Goal: Task Accomplishment & Management: Use online tool/utility

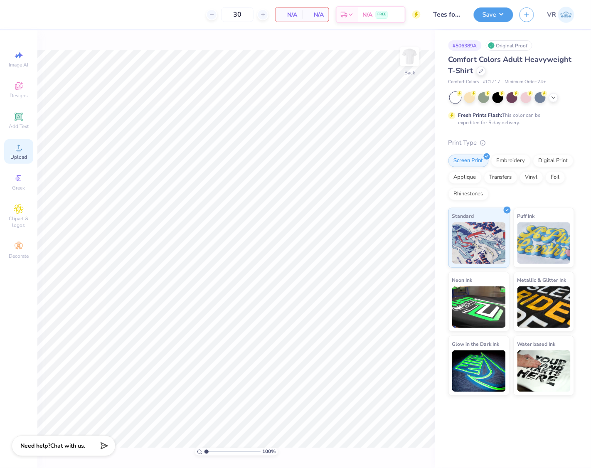
click at [14, 155] on span "Upload" at bounding box center [18, 157] width 17 height 7
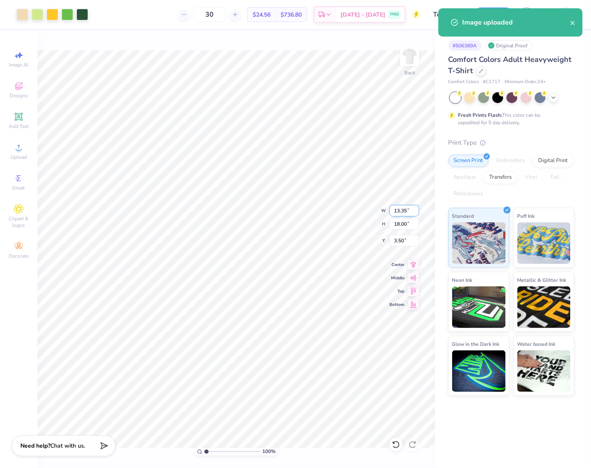
click at [400, 212] on input "13.35" at bounding box center [405, 211] width 30 height 12
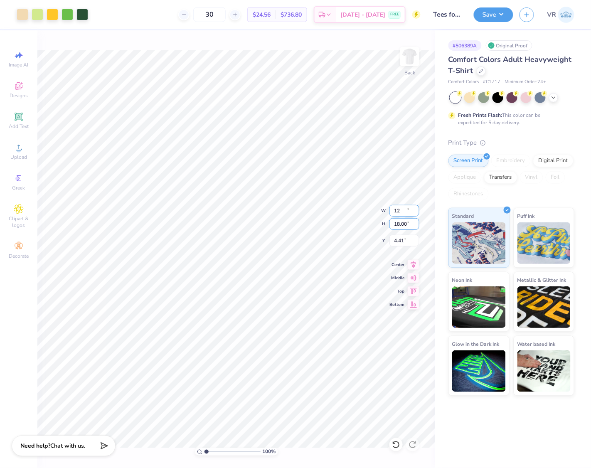
type input "12.00"
type input "16.18"
type input "4.41"
type input "15"
type input "11.12"
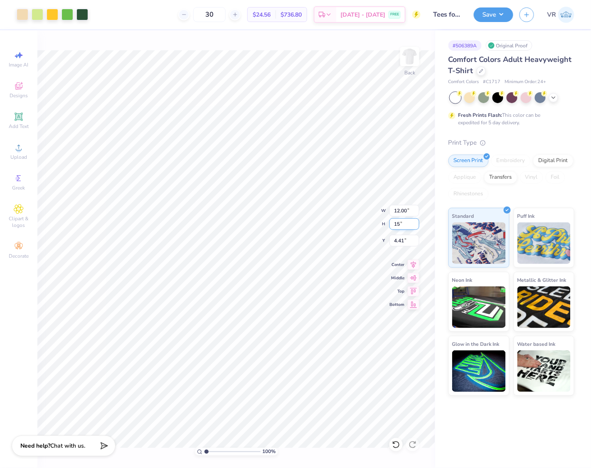
type input "15.00"
click at [401, 242] on input "5.00" at bounding box center [405, 241] width 30 height 12
type input "3.00"
click at [474, 7] on div "Save" at bounding box center [494, 14] width 40 height 15
drag, startPoint x: 476, startPoint y: 9, endPoint x: 487, endPoint y: 22, distance: 16.9
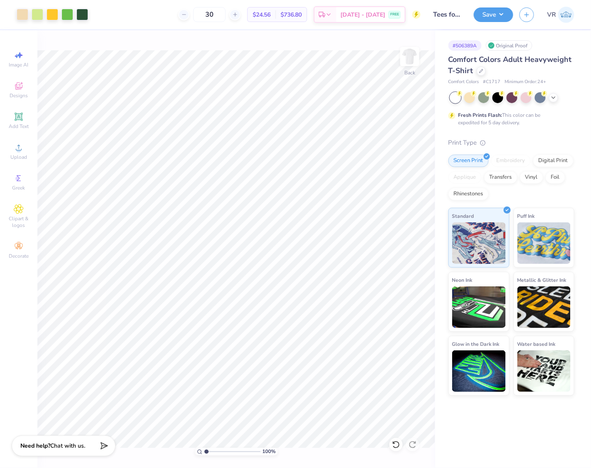
click at [477, 9] on button "Save" at bounding box center [494, 14] width 40 height 15
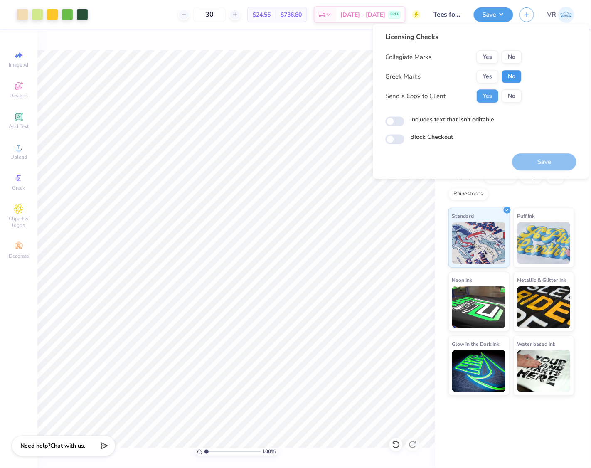
click at [508, 75] on button "No" at bounding box center [512, 76] width 20 height 13
click at [509, 59] on button "No" at bounding box center [512, 56] width 20 height 13
click at [551, 176] on div "Licensing Checks Collegiate Marks Yes No Greek Marks Yes No Send a Copy to Clie…" at bounding box center [481, 101] width 216 height 155
click at [538, 163] on button "Save" at bounding box center [544, 161] width 64 height 17
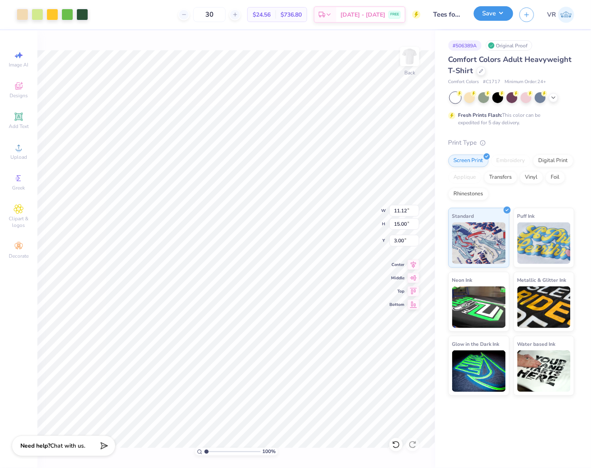
click at [491, 17] on button "Save" at bounding box center [494, 13] width 40 height 15
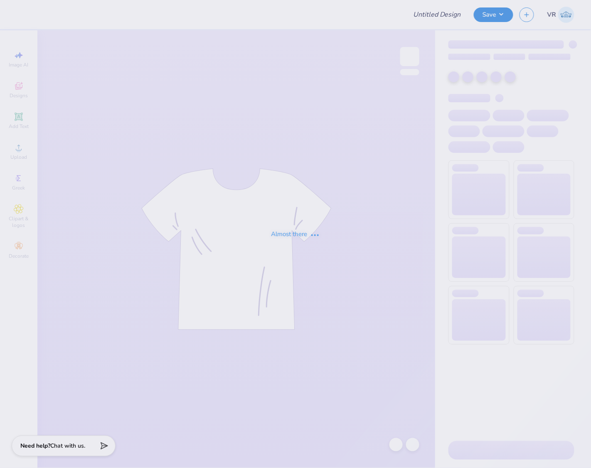
type input "T-Shirts for Kappa Pi Kappa!"
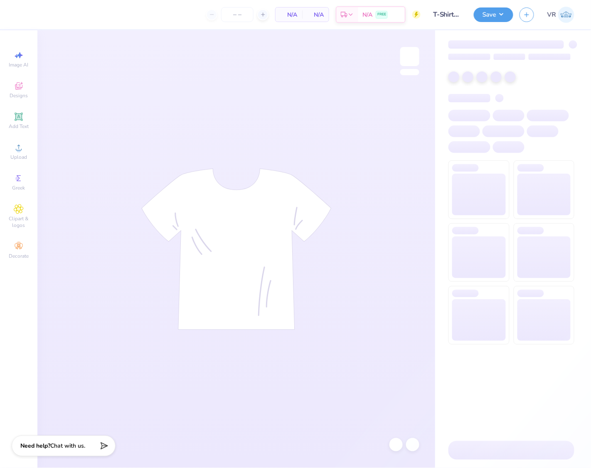
type input "50"
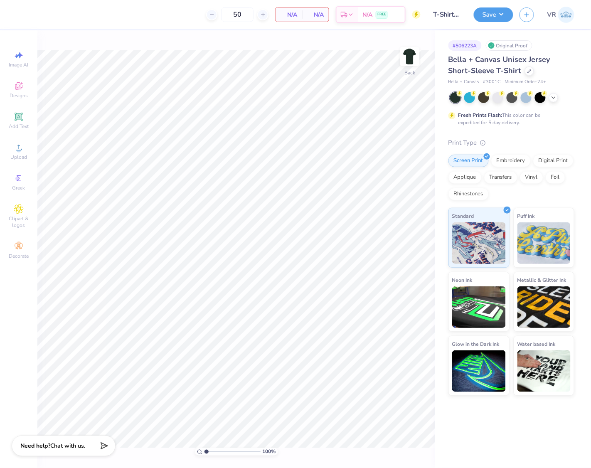
click at [223, 36] on div "100 % Back" at bounding box center [236, 249] width 398 height 438
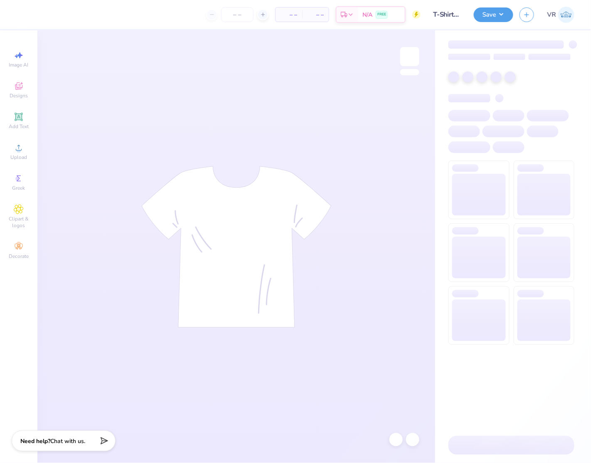
type input "T-Shirts for Kappa Pi Kappa!"
type input "50"
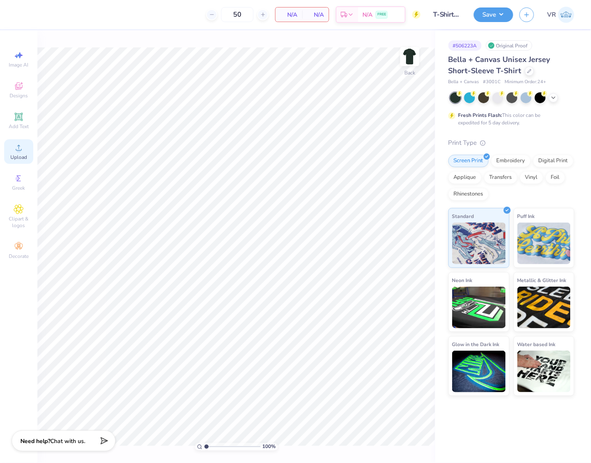
click at [25, 143] on div "Upload" at bounding box center [18, 151] width 29 height 25
click at [18, 147] on icon at bounding box center [19, 148] width 10 height 10
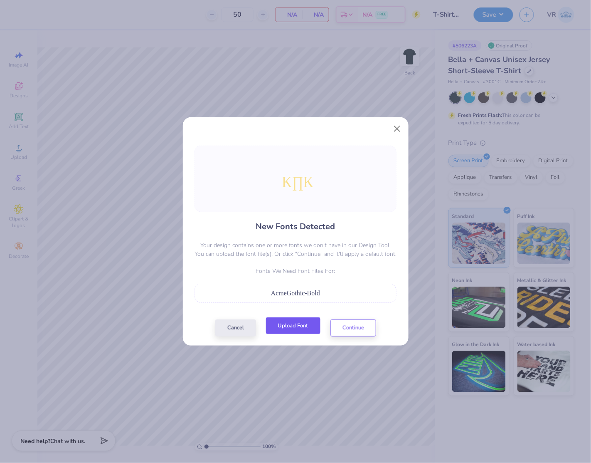
click at [299, 328] on button "Upload Font" at bounding box center [293, 325] width 54 height 17
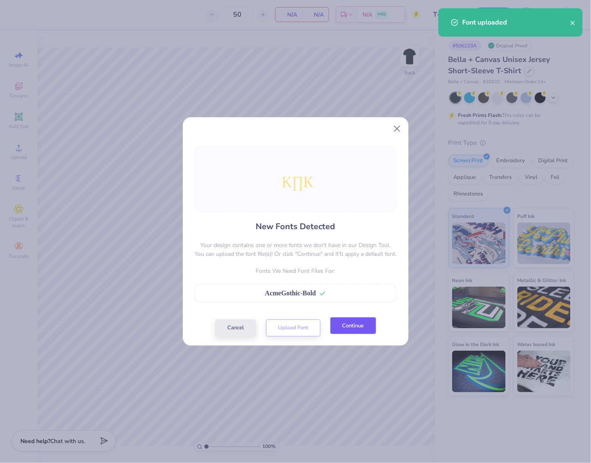
click at [359, 329] on button "Continue" at bounding box center [354, 325] width 46 height 17
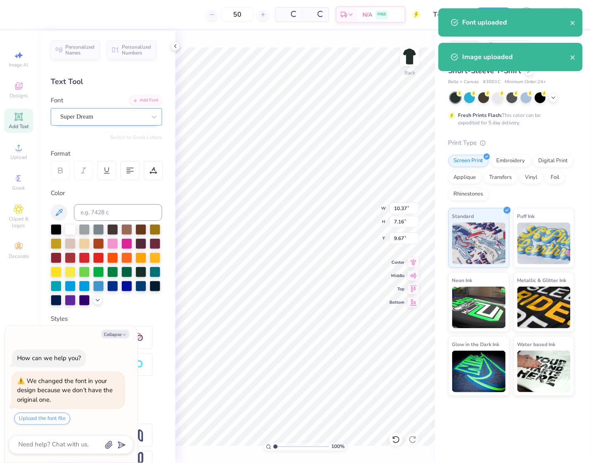
click at [103, 122] on div "Super Dream" at bounding box center [102, 116] width 87 height 13
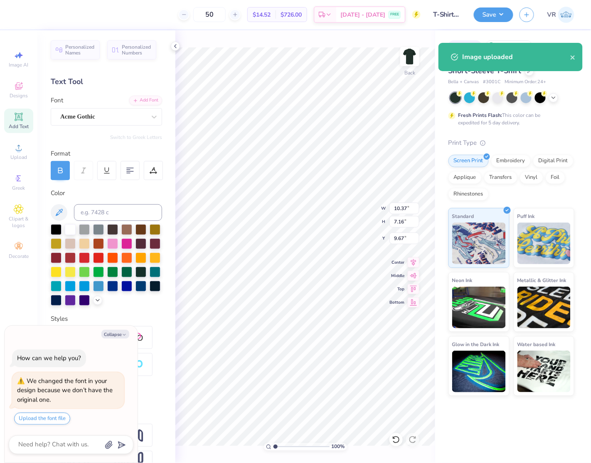
type textarea "x"
type input "11.69"
type input "7.12"
type input "10.41"
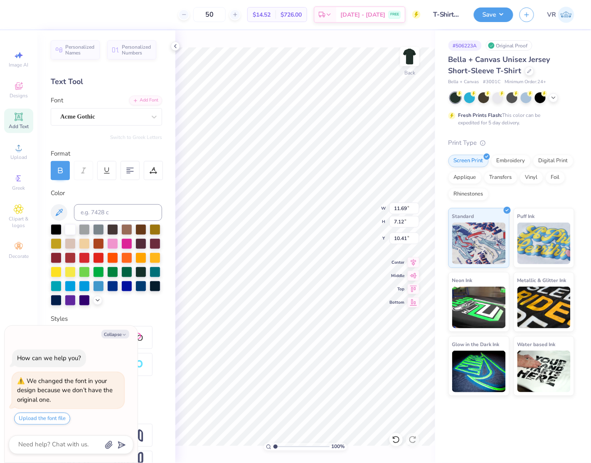
scroll to position [9, 0]
click at [22, 155] on span "Upload" at bounding box center [18, 157] width 17 height 7
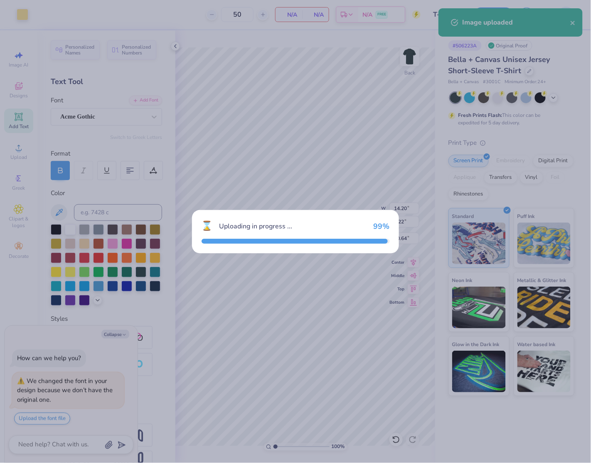
type textarea "x"
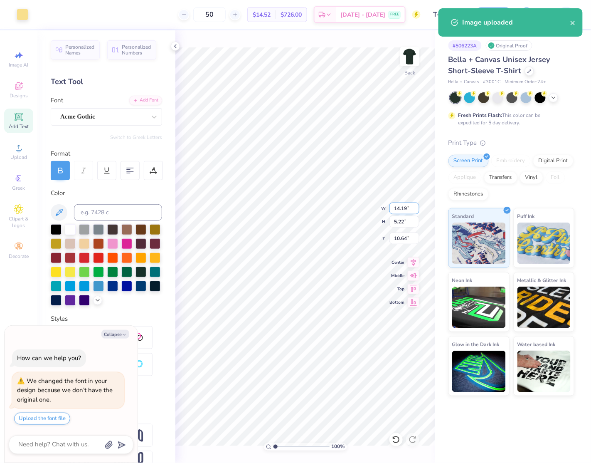
click at [413, 210] on input "14.19" at bounding box center [405, 209] width 30 height 12
type input "3.5"
type textarea "x"
type input "3.50"
type input "1.29"
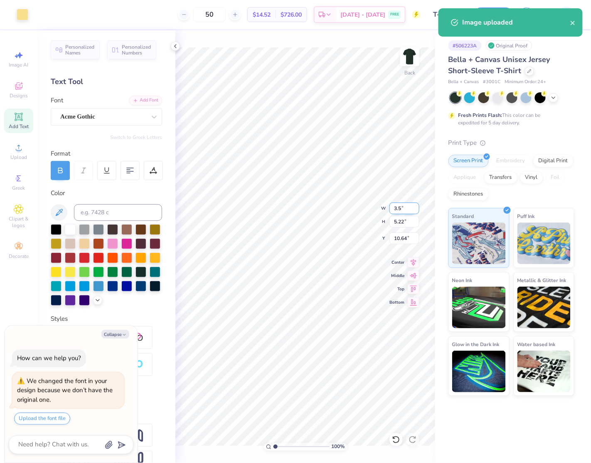
type input "12.61"
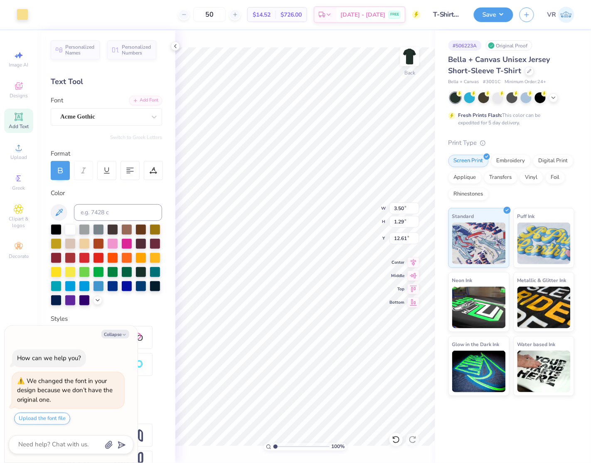
type textarea "x"
type input "3.00"
click at [417, 54] on img at bounding box center [409, 56] width 33 height 33
click at [7, 149] on div "Upload" at bounding box center [18, 151] width 29 height 25
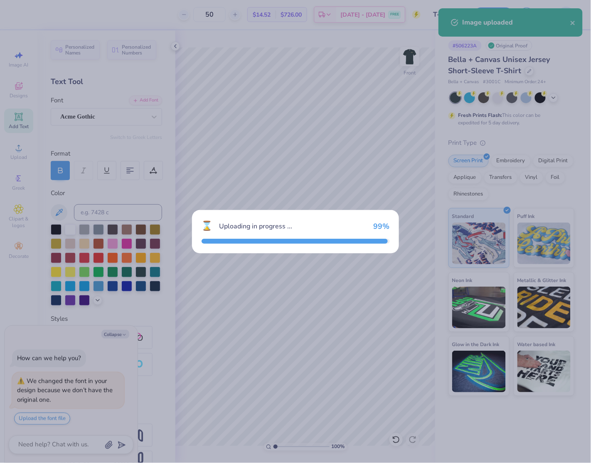
type textarea "x"
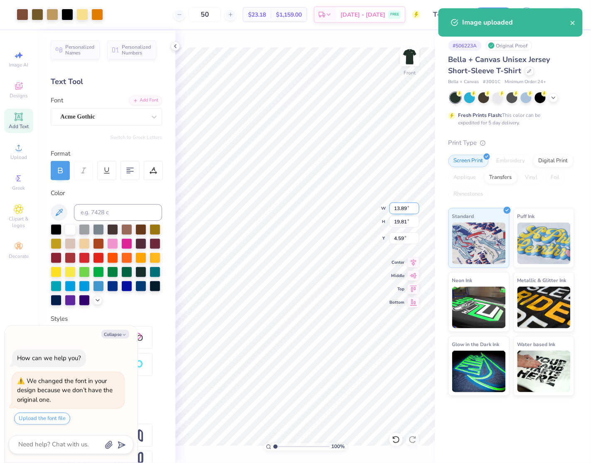
click at [405, 208] on input "13.89" at bounding box center [405, 209] width 30 height 12
click at [405, 221] on input "19.81" at bounding box center [405, 222] width 30 height 12
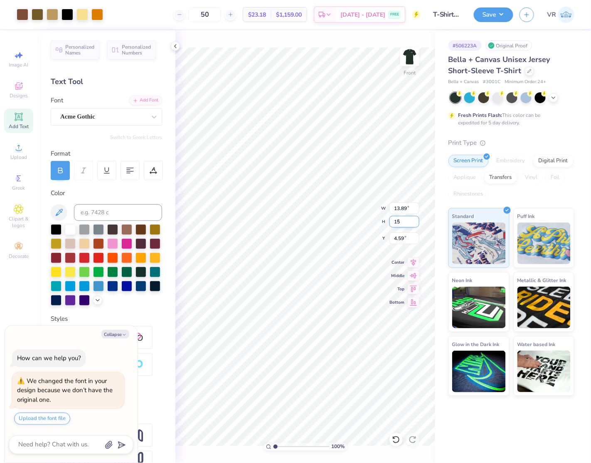
type input "15"
type textarea "x"
type input "10.51"
type input "15.00"
type input "7.00"
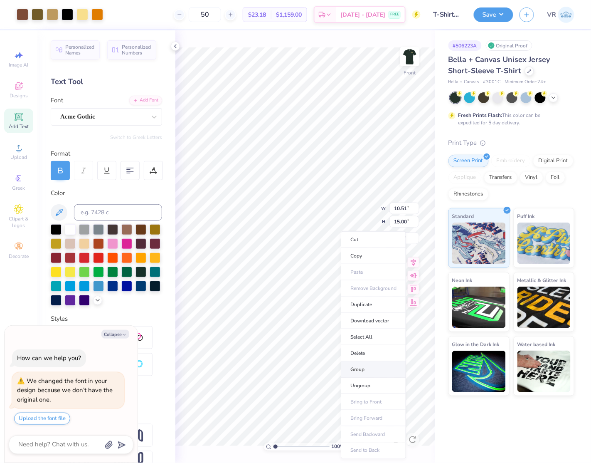
click at [369, 371] on li "Group" at bounding box center [373, 369] width 65 height 16
click at [331, 223] on div "100 % Front W 10.51 10.51 " H 15.00 15.00 " Y 7.00 7.00 " Center Middle Top Bot…" at bounding box center [306, 246] width 260 height 433
type textarea "x"
type input "3.23"
type textarea "x"
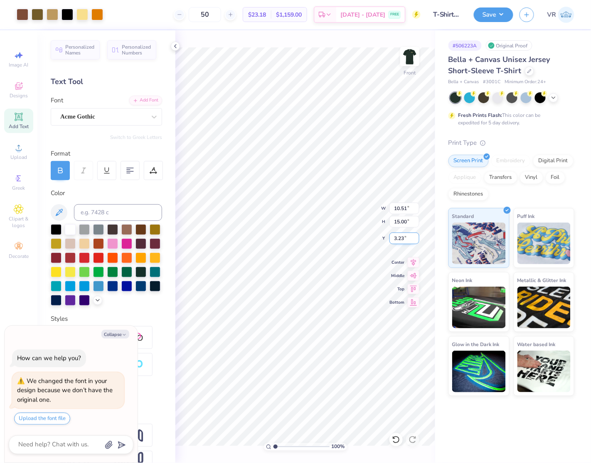
click at [404, 237] on input "3.23" at bounding box center [405, 238] width 30 height 12
type input "3"
type textarea "x"
type input "3.00"
click at [412, 262] on icon at bounding box center [414, 261] width 12 height 10
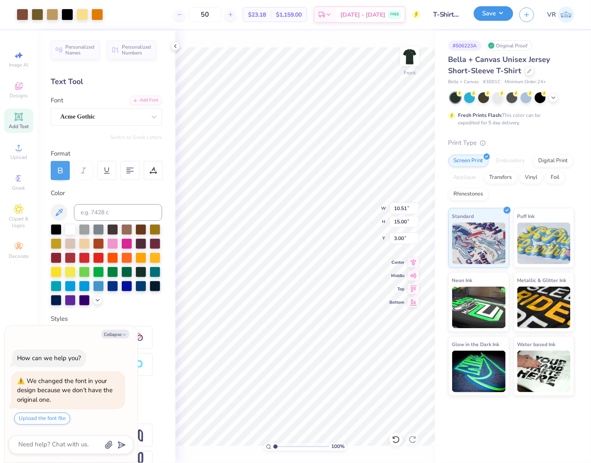
click at [488, 21] on div "Save" at bounding box center [494, 14] width 40 height 15
click at [492, 17] on button "Save" at bounding box center [494, 13] width 40 height 15
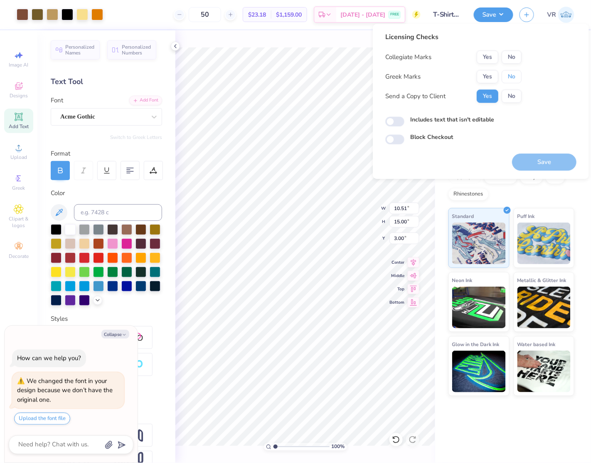
drag, startPoint x: 506, startPoint y: 78, endPoint x: 515, endPoint y: 64, distance: 17.0
click at [507, 78] on button "No" at bounding box center [512, 76] width 20 height 13
click at [515, 59] on button "No" at bounding box center [512, 56] width 20 height 13
click at [536, 162] on button "Save" at bounding box center [544, 161] width 64 height 17
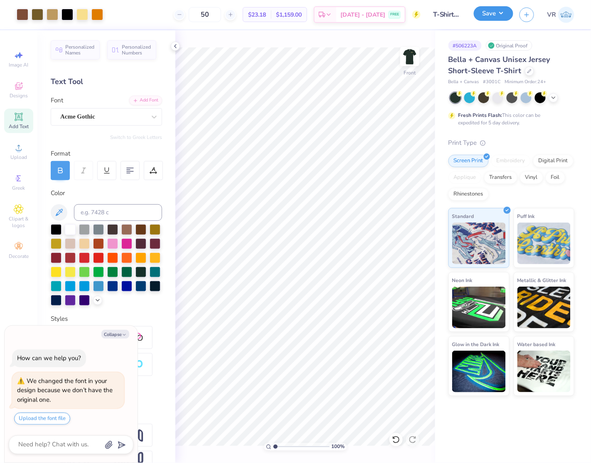
click at [482, 17] on button "Save" at bounding box center [494, 13] width 40 height 15
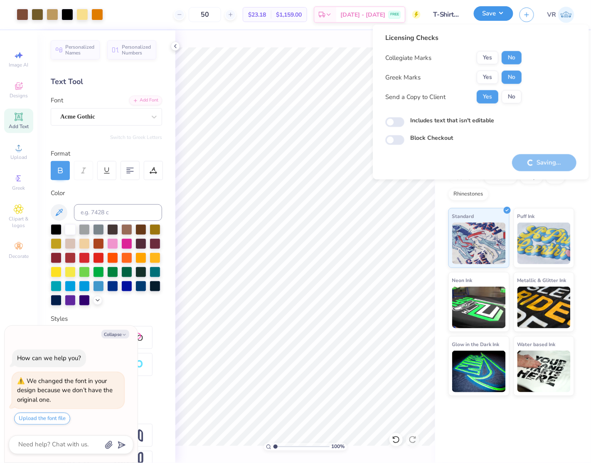
type textarea "x"
